Goal: Check status: Check status

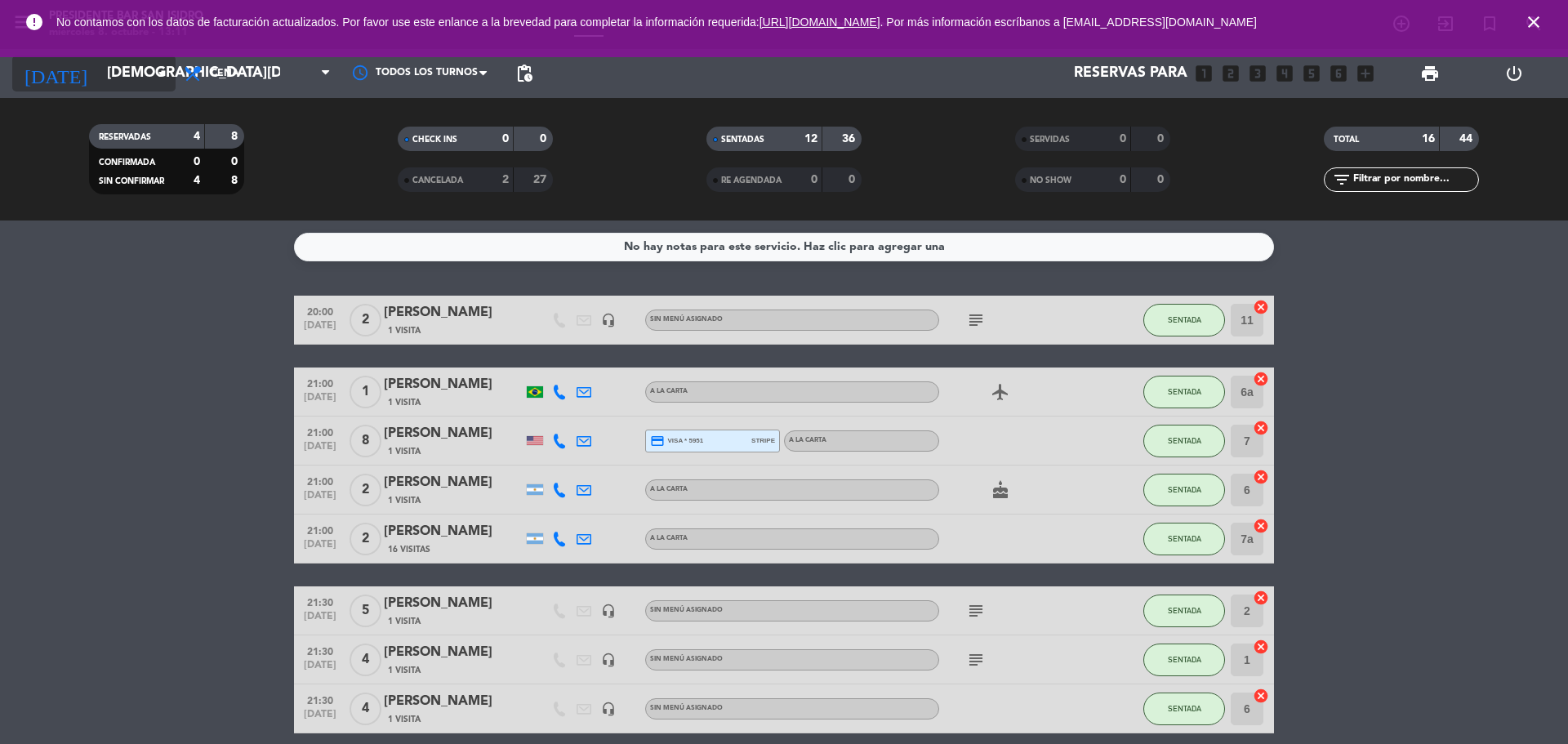
click at [160, 76] on icon "arrow_drop_down" at bounding box center [161, 73] width 19 height 19
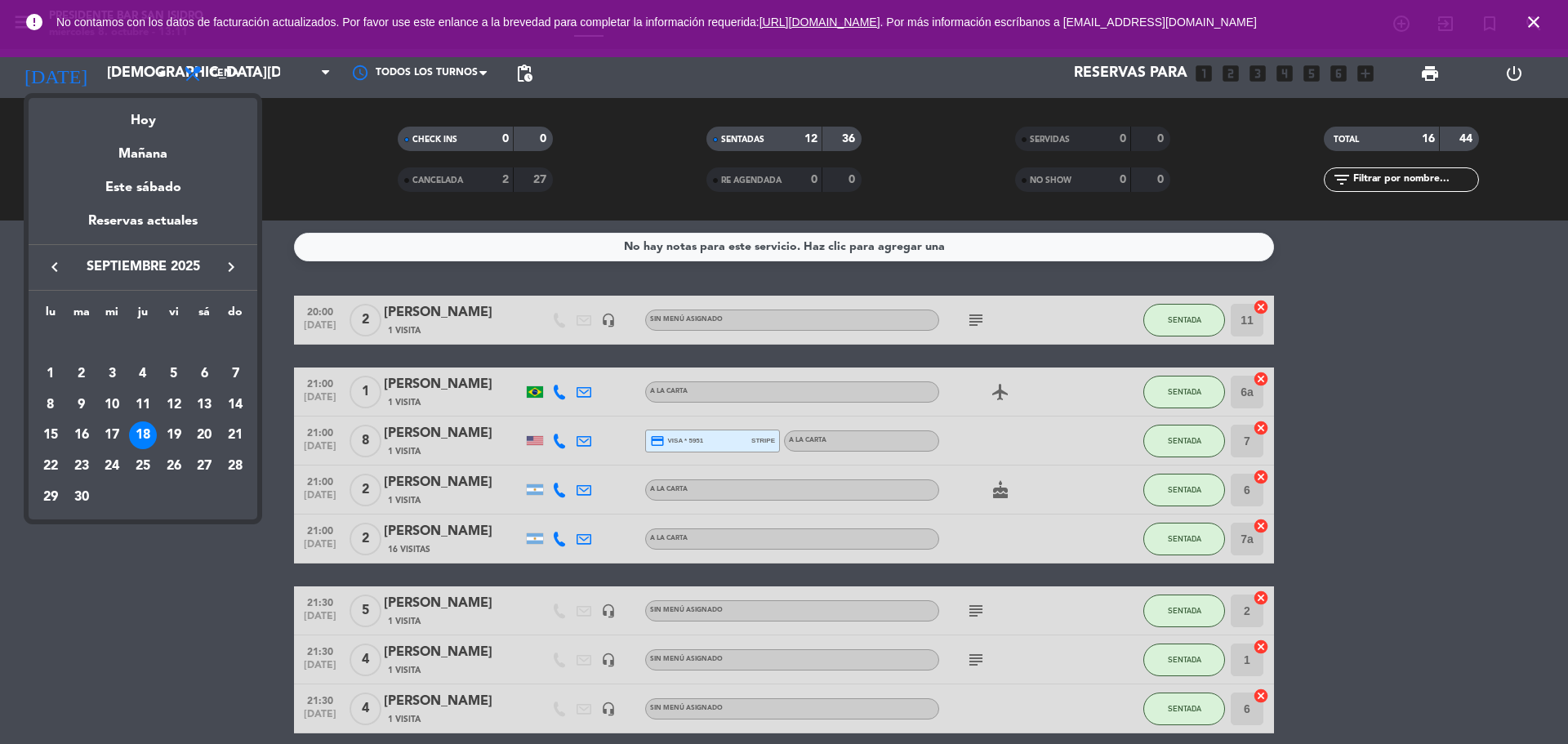
click at [227, 264] on icon "keyboard_arrow_right" at bounding box center [231, 267] width 19 height 19
click at [116, 402] on div "8" at bounding box center [112, 405] width 28 height 28
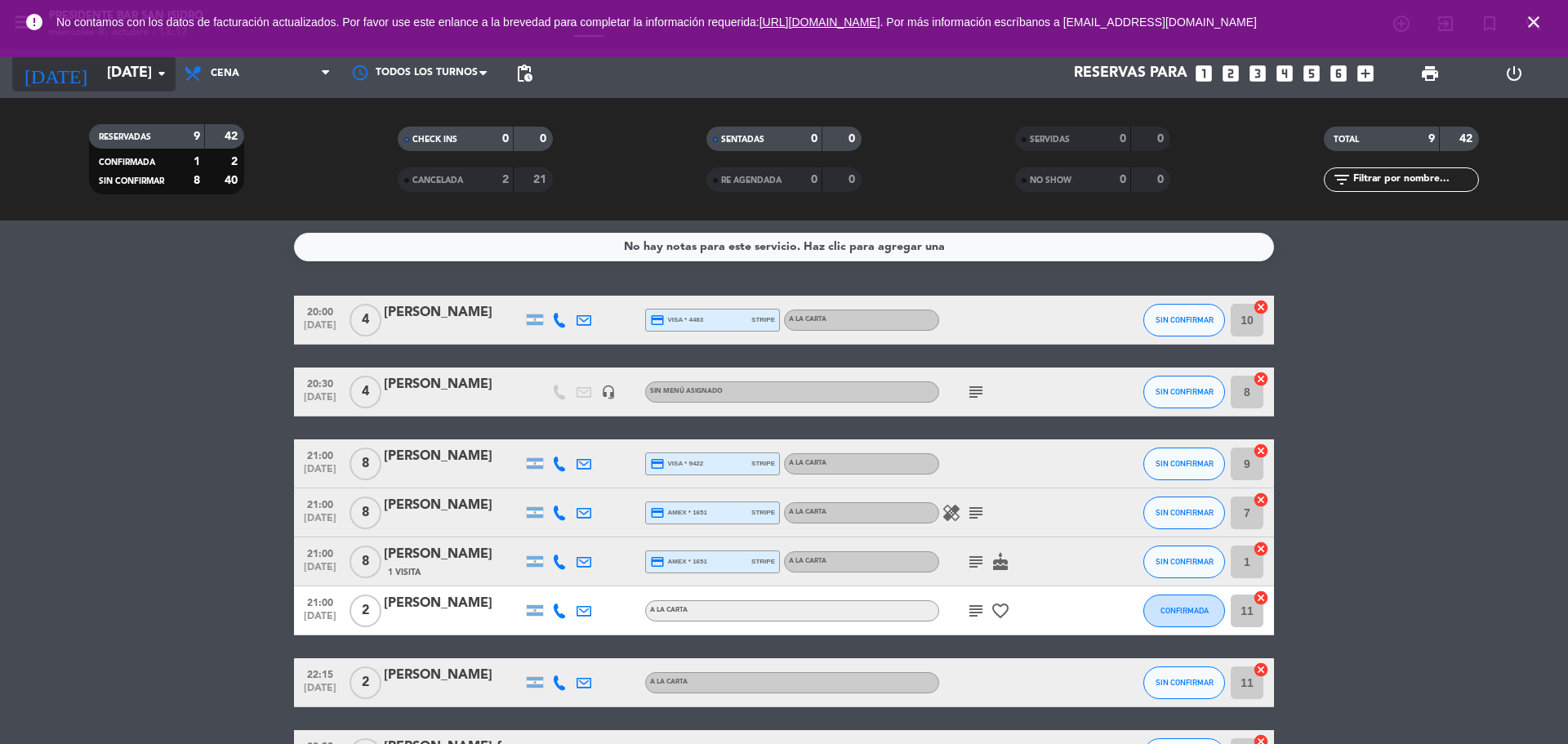
click at [165, 74] on icon "arrow_drop_down" at bounding box center [161, 73] width 19 height 19
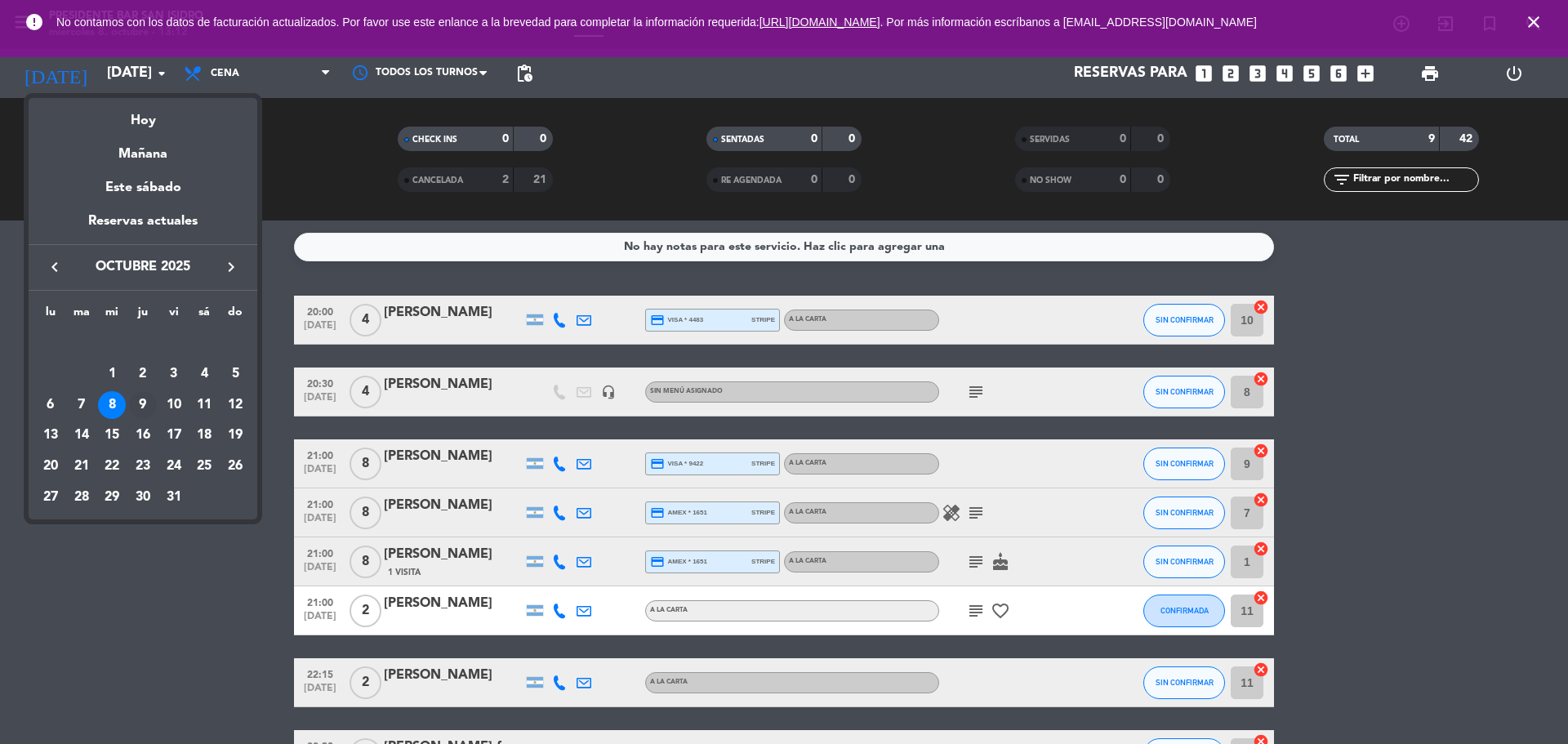
click at [143, 409] on div "9" at bounding box center [143, 405] width 28 height 28
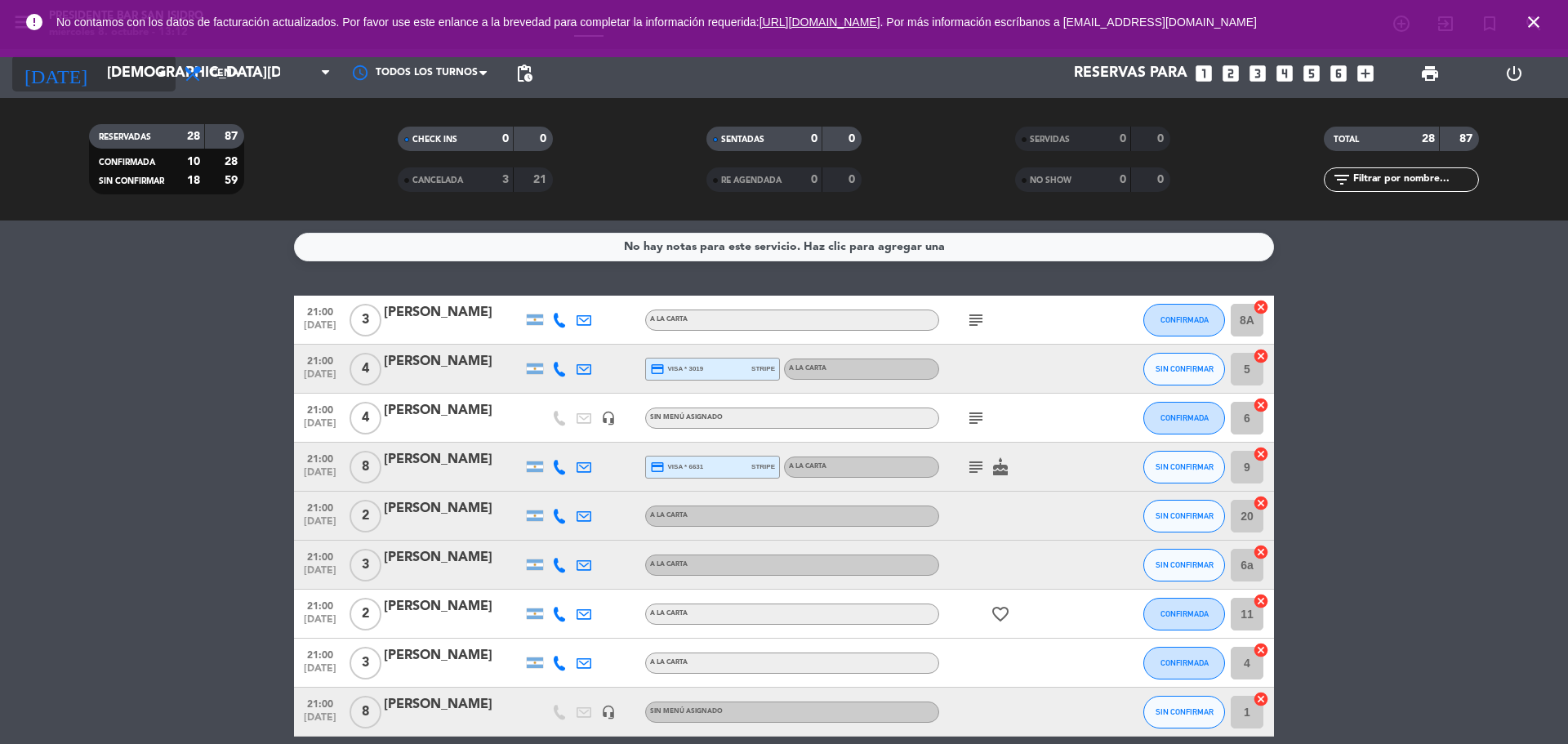
click at [165, 73] on icon "arrow_drop_down" at bounding box center [161, 73] width 19 height 19
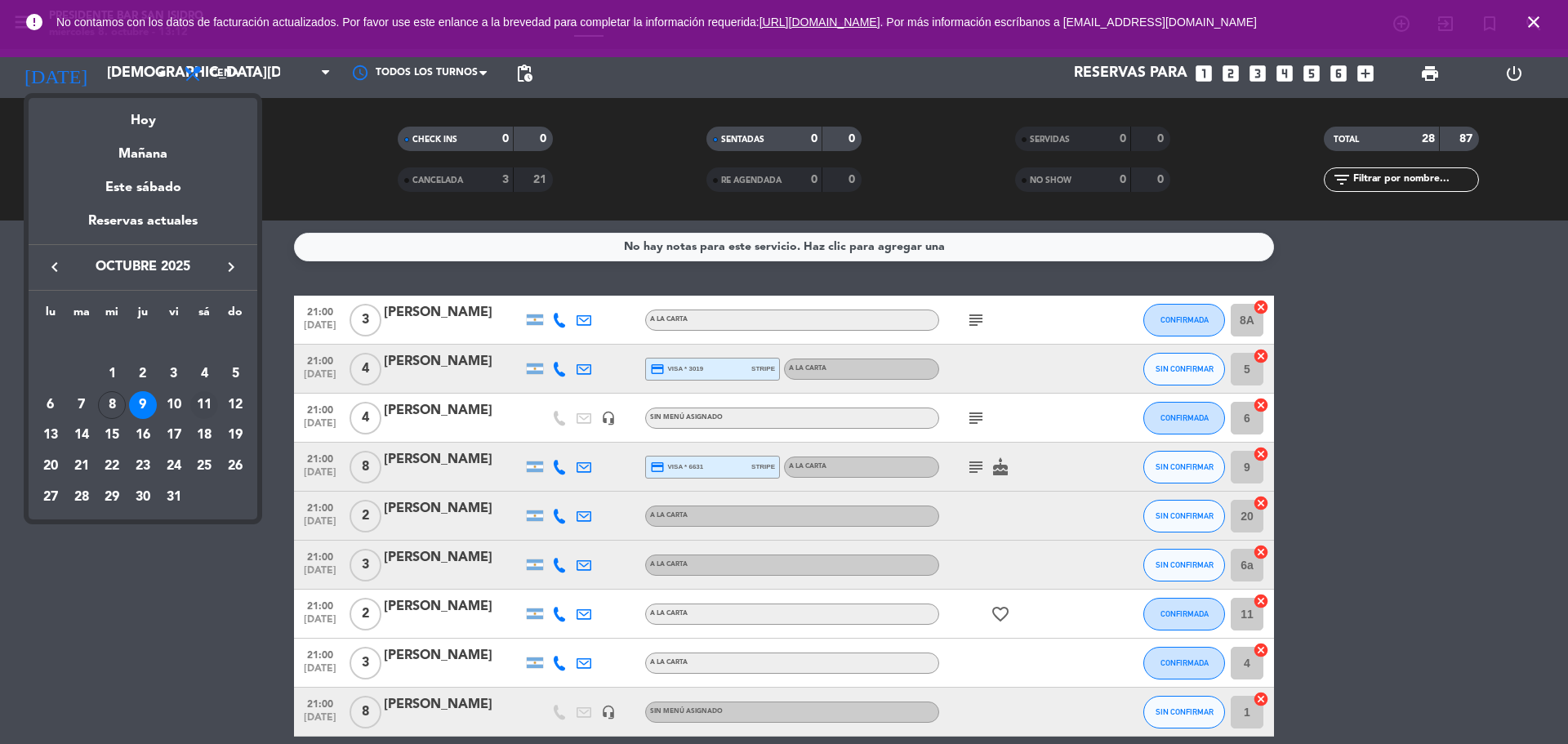
click at [201, 402] on div "11" at bounding box center [204, 405] width 28 height 28
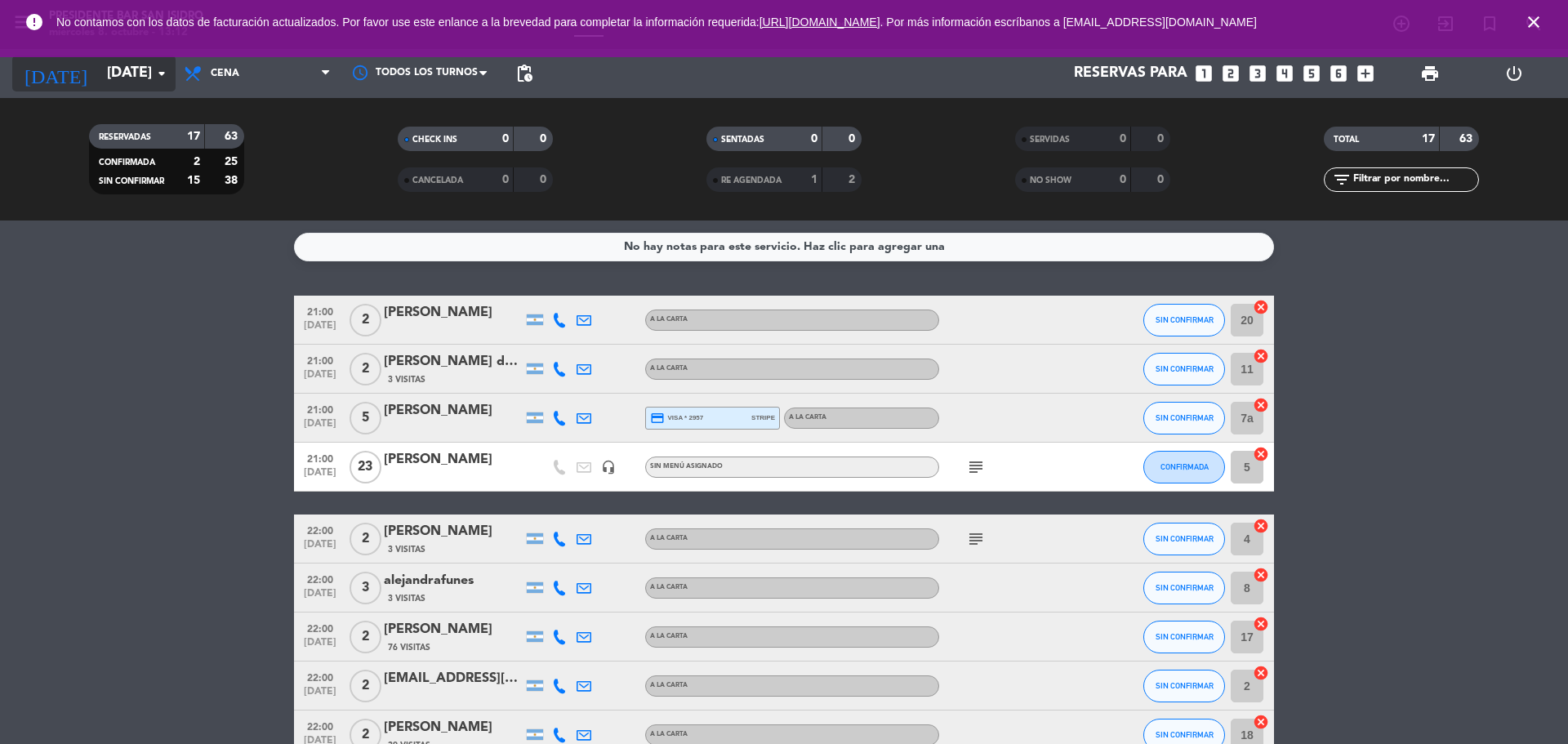
click at [161, 74] on icon "arrow_drop_down" at bounding box center [161, 73] width 19 height 19
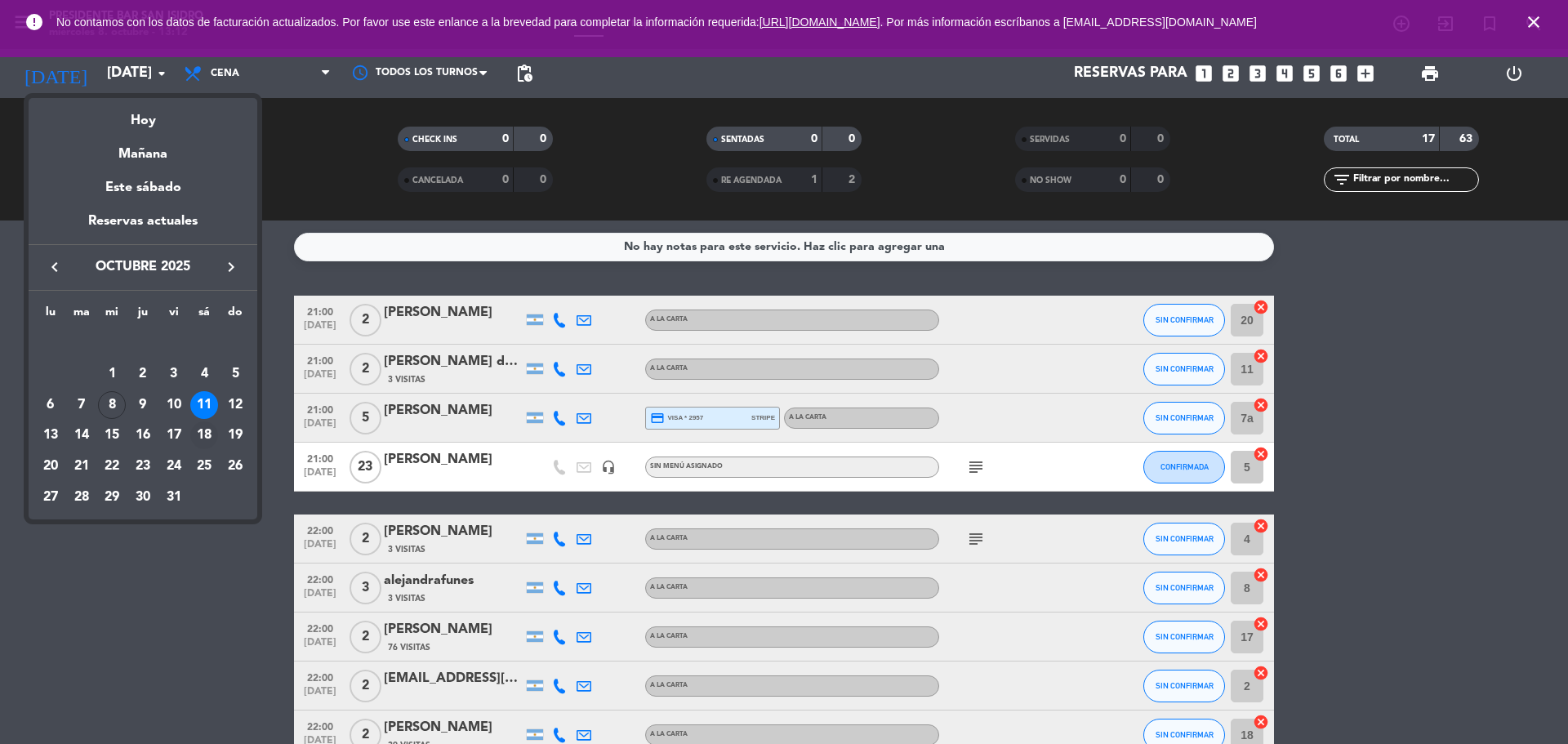
click at [207, 437] on div "18" at bounding box center [204, 435] width 28 height 28
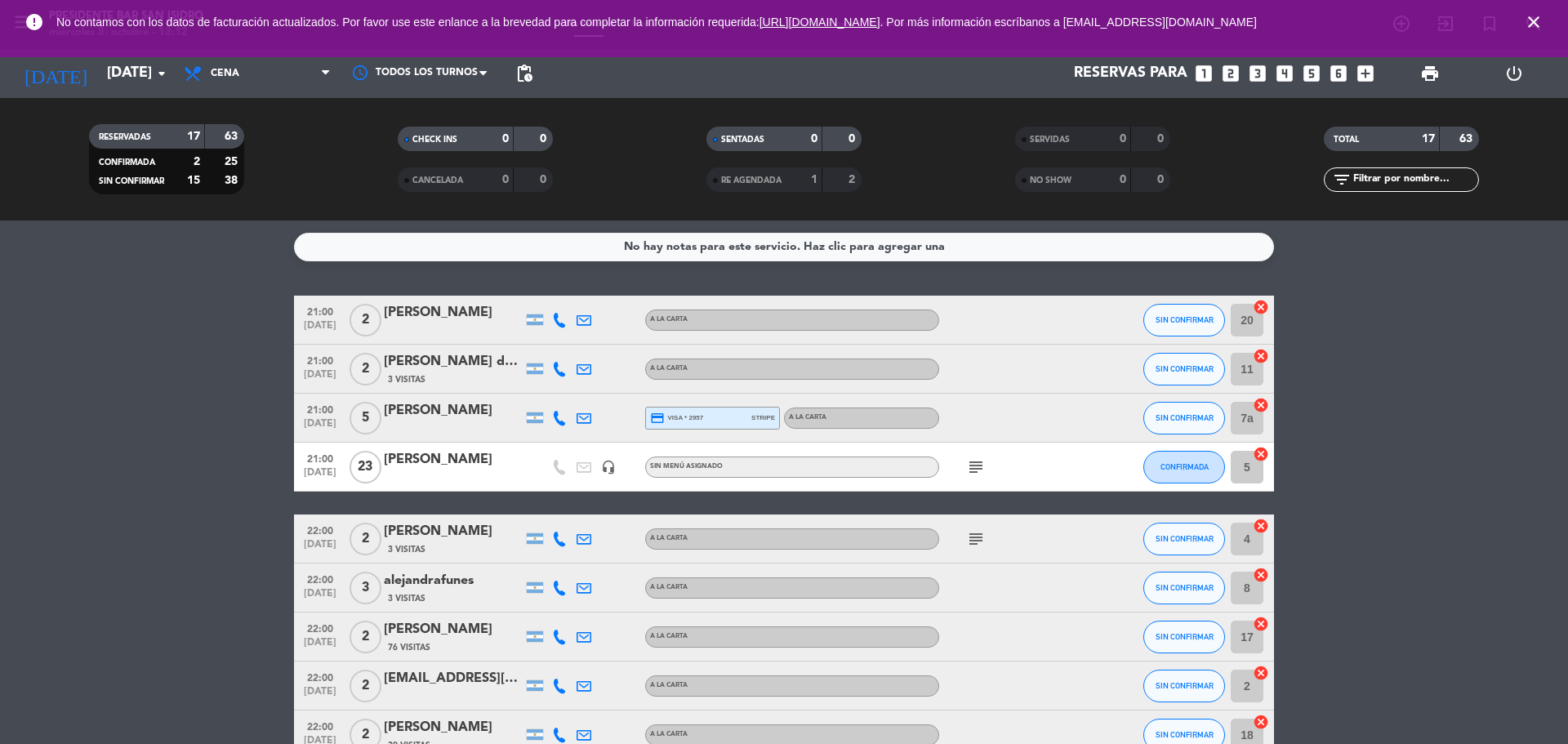
type input "[DATE]"
